Goal: Task Accomplishment & Management: Use online tool/utility

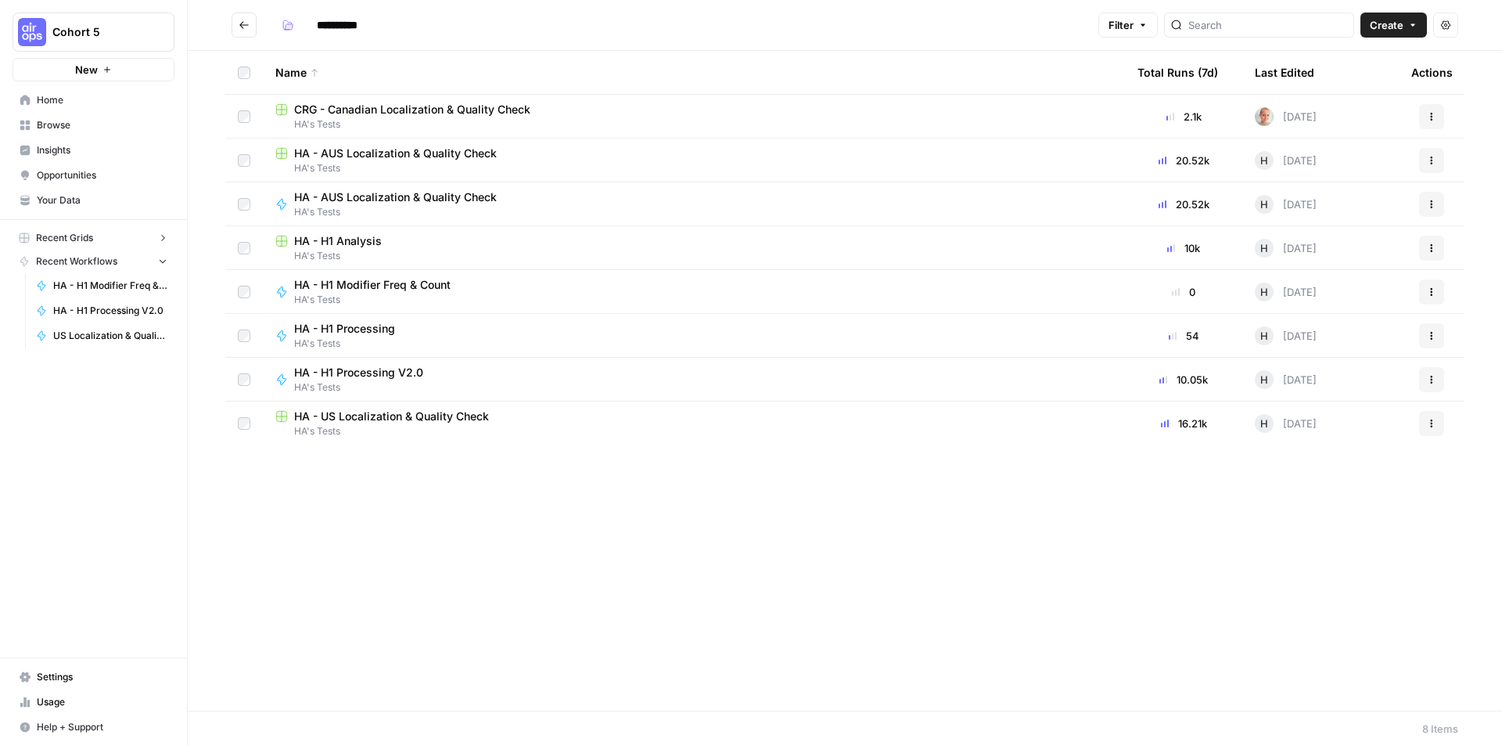
click at [540, 158] on div "HA - AUS Localization & Quality Check" at bounding box center [693, 154] width 837 height 16
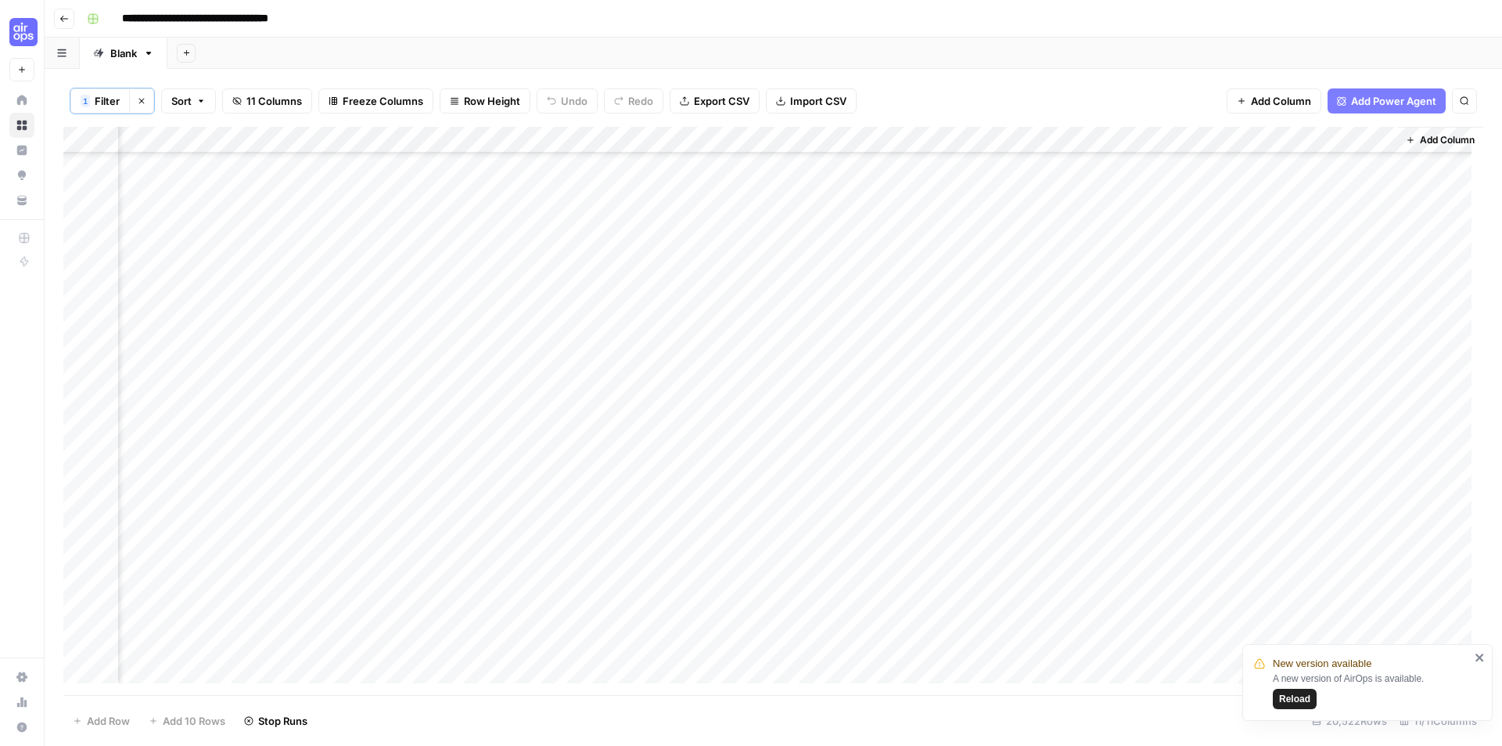
scroll to position [49623, 701]
click at [1202, 229] on div "Add Column" at bounding box center [773, 411] width 1420 height 568
click at [1162, 230] on div "Add Column" at bounding box center [773, 411] width 1420 height 568
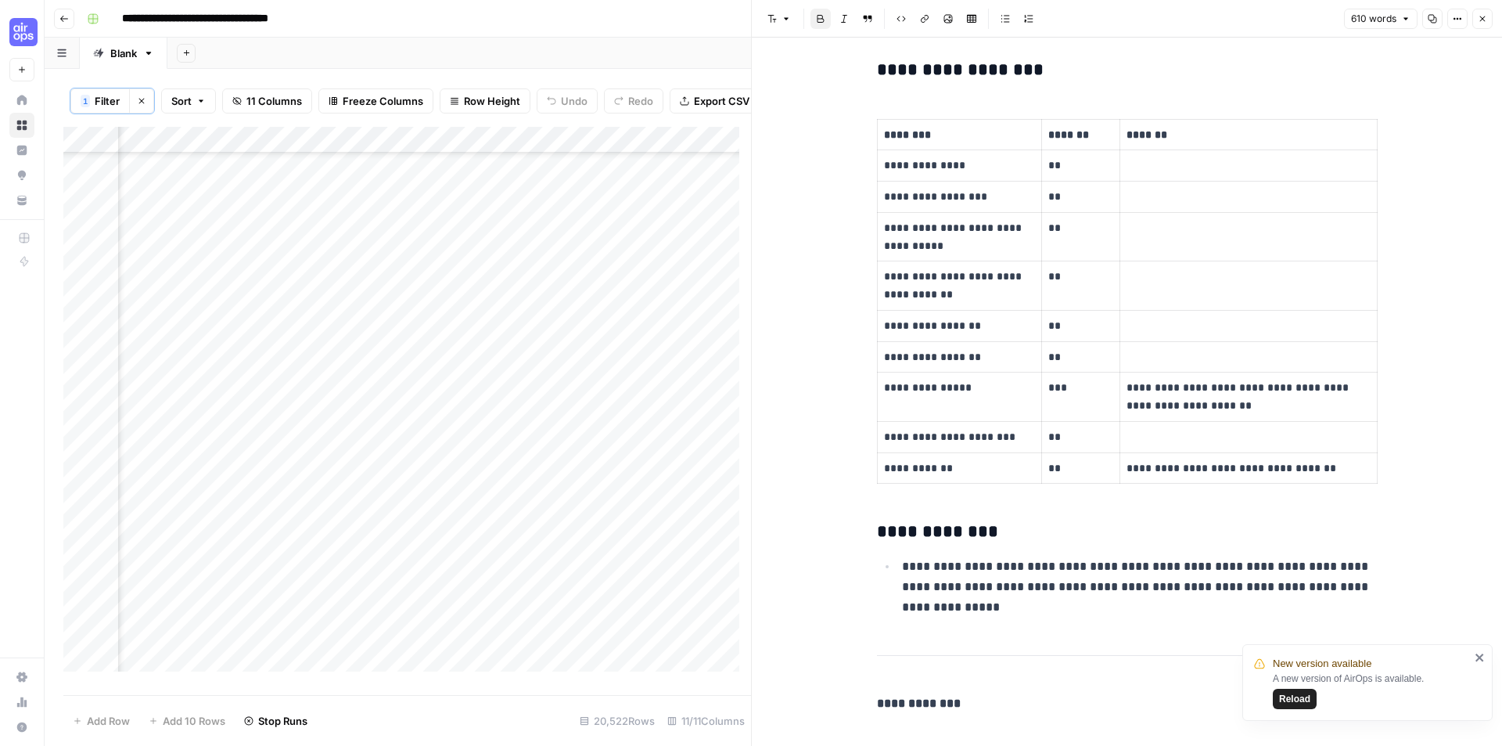
scroll to position [2529, 0]
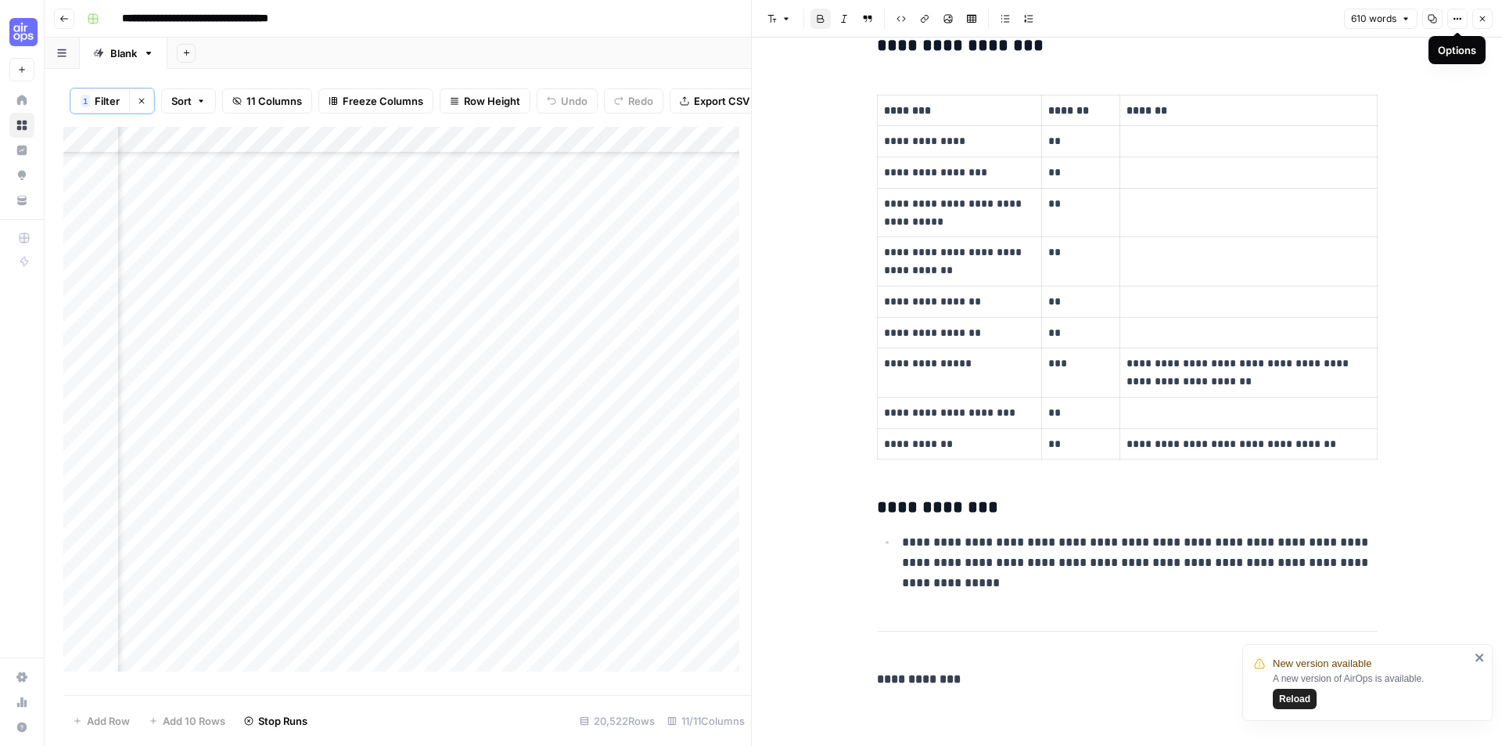
click at [1489, 16] on button "Close" at bounding box center [1482, 19] width 20 height 20
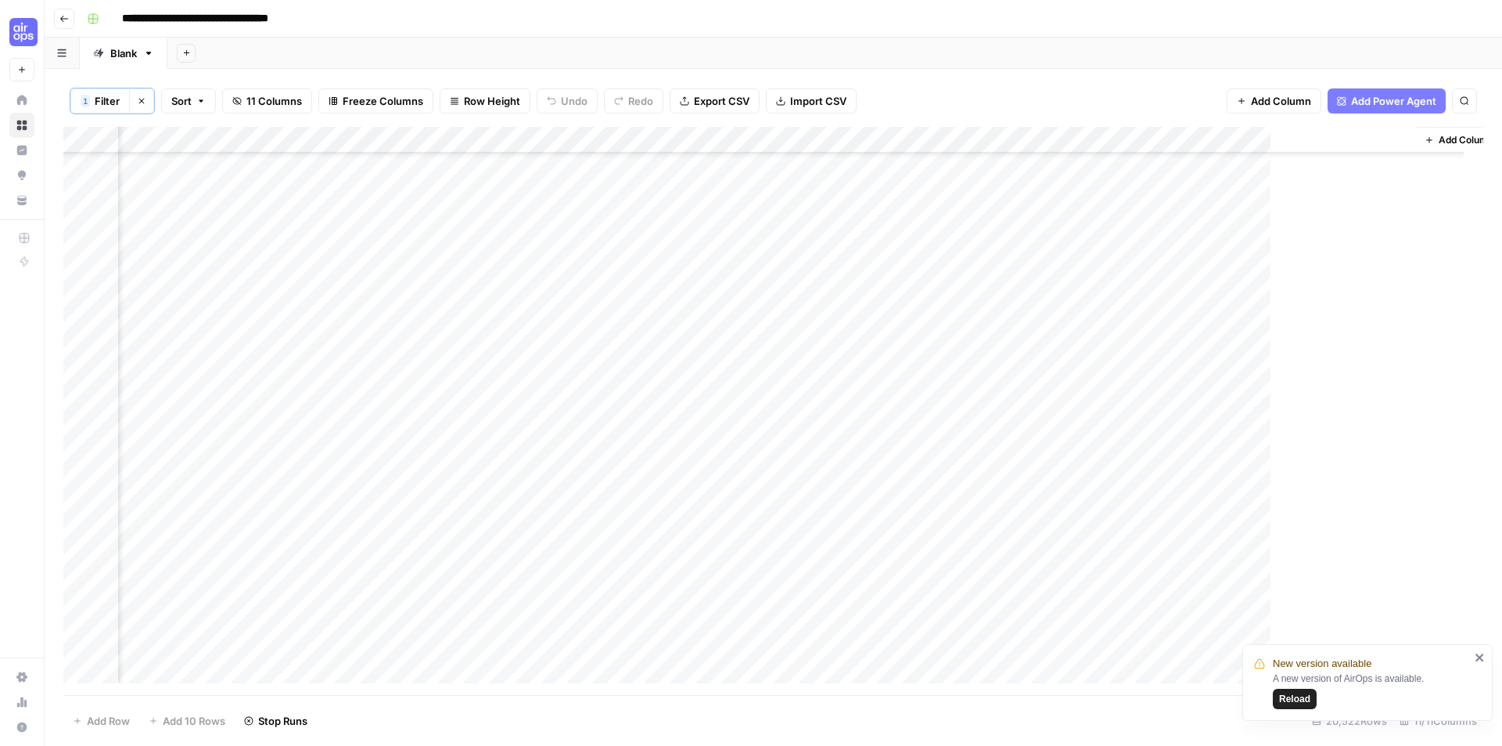
scroll to position [49623, 682]
